Goal: Transaction & Acquisition: Download file/media

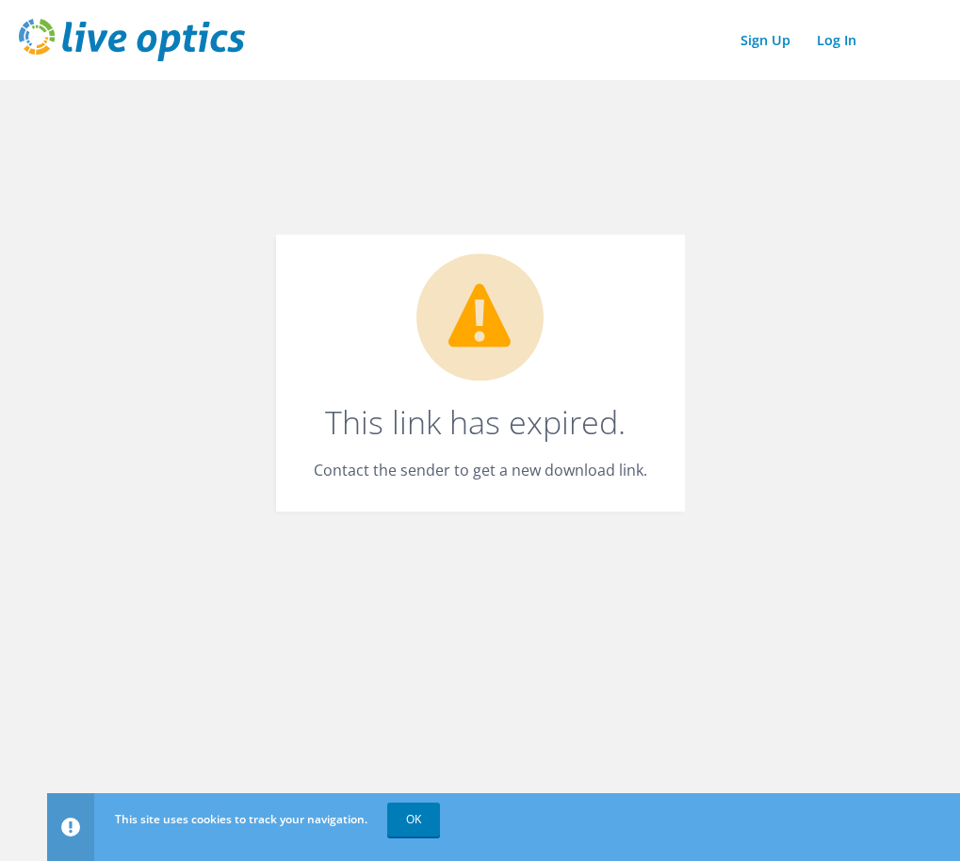
drag, startPoint x: 126, startPoint y: 211, endPoint x: 166, endPoint y: 215, distance: 39.8
click at [126, 211] on div "Sign Up Log In This site uses cookies to track your navigation. OK This link ha…" at bounding box center [480, 430] width 960 height 861
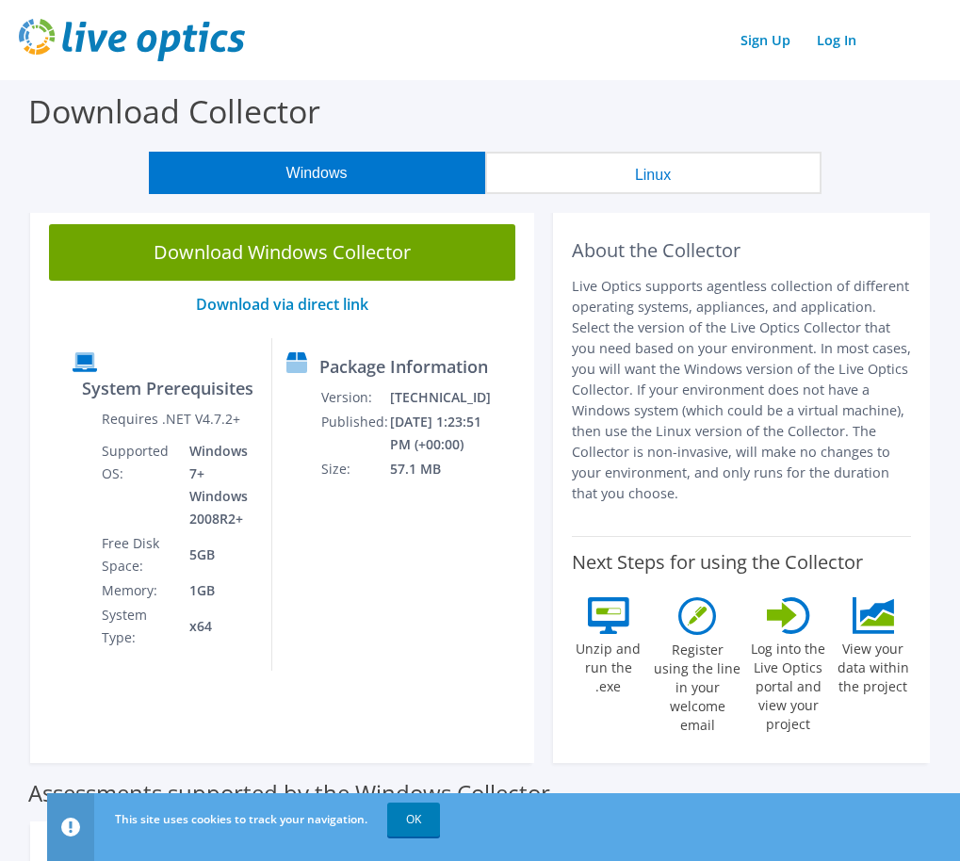
click at [385, 249] on link "Download Windows Collector" at bounding box center [282, 252] width 466 height 57
